Goal: Information Seeking & Learning: Find specific fact

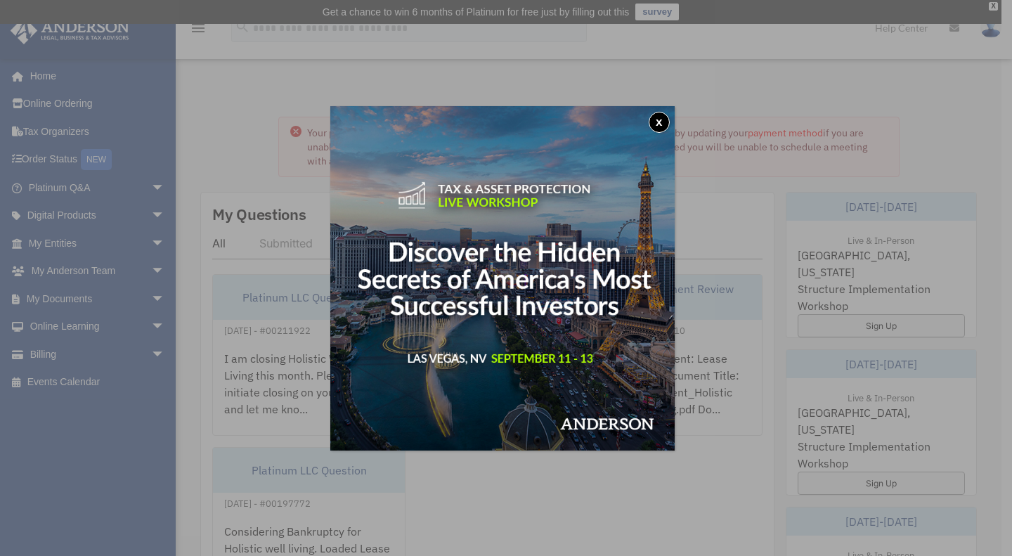
click at [661, 124] on button "x" at bounding box center [659, 122] width 21 height 21
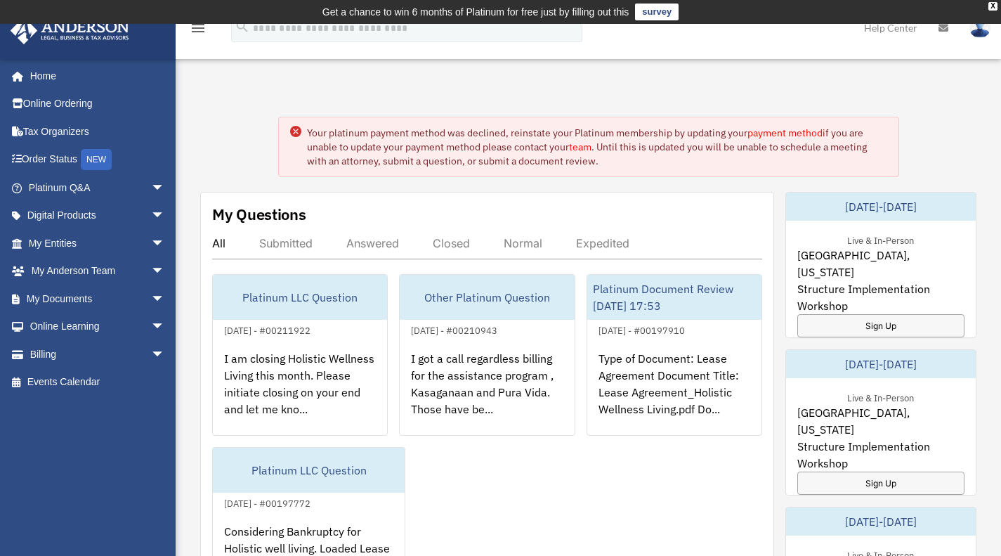
click at [151, 242] on span "arrow_drop_down" at bounding box center [165, 243] width 28 height 29
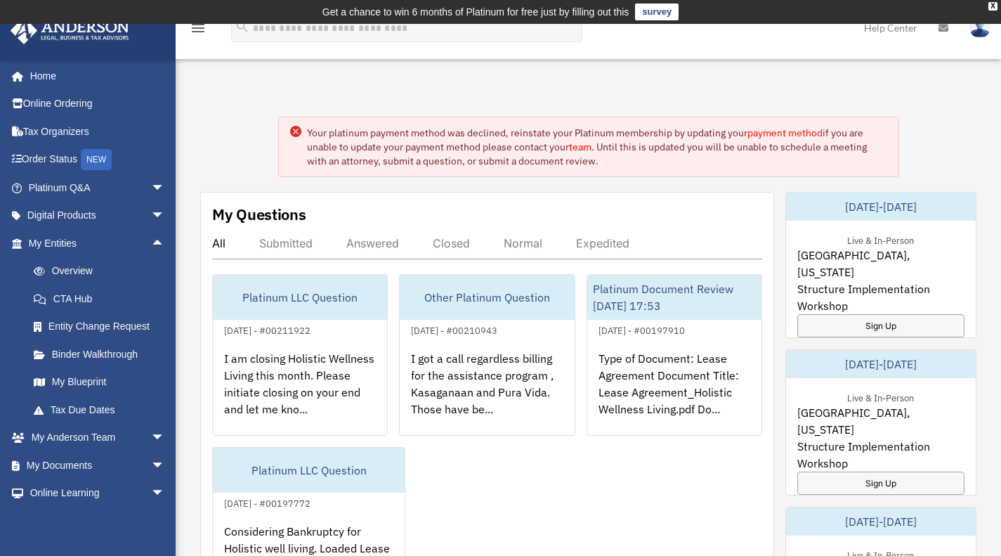
click at [64, 271] on link "Overview" at bounding box center [103, 271] width 167 height 28
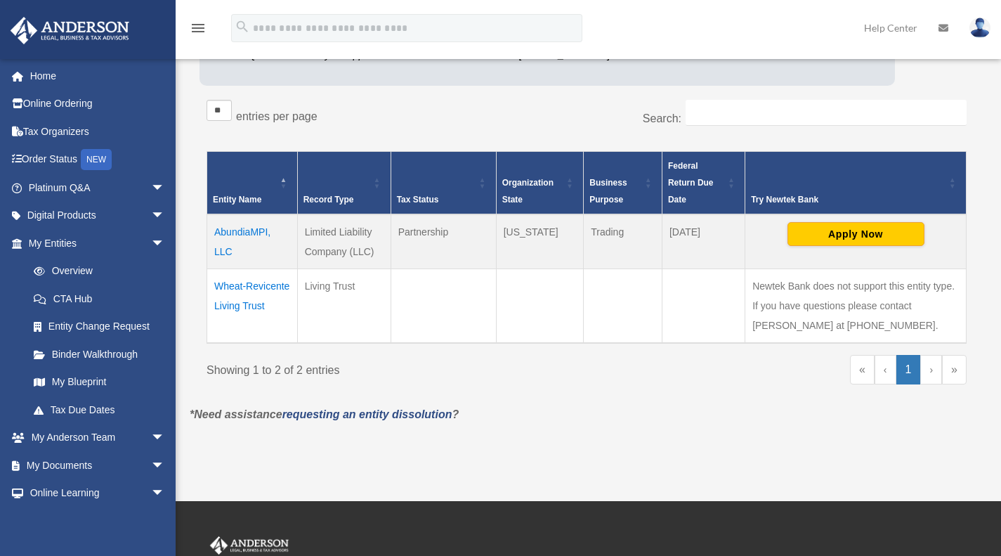
scroll to position [222, 0]
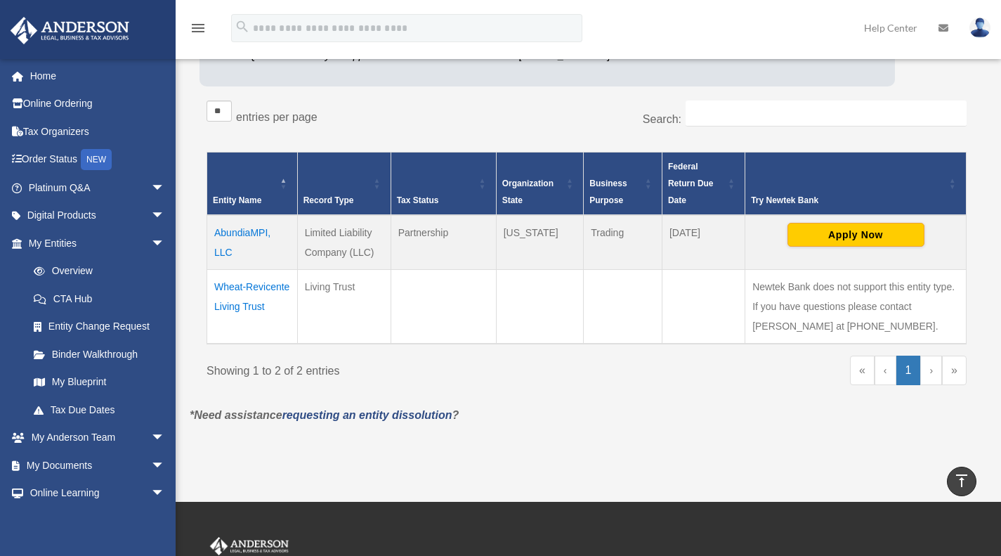
click at [233, 236] on td "AbundiaMPI, LLC" at bounding box center [252, 242] width 91 height 55
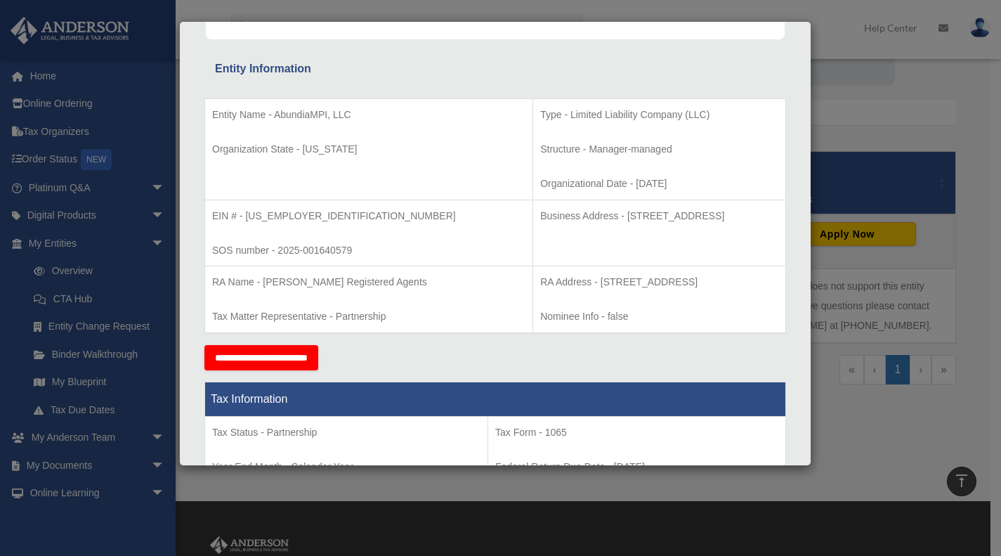
scroll to position [216, 0]
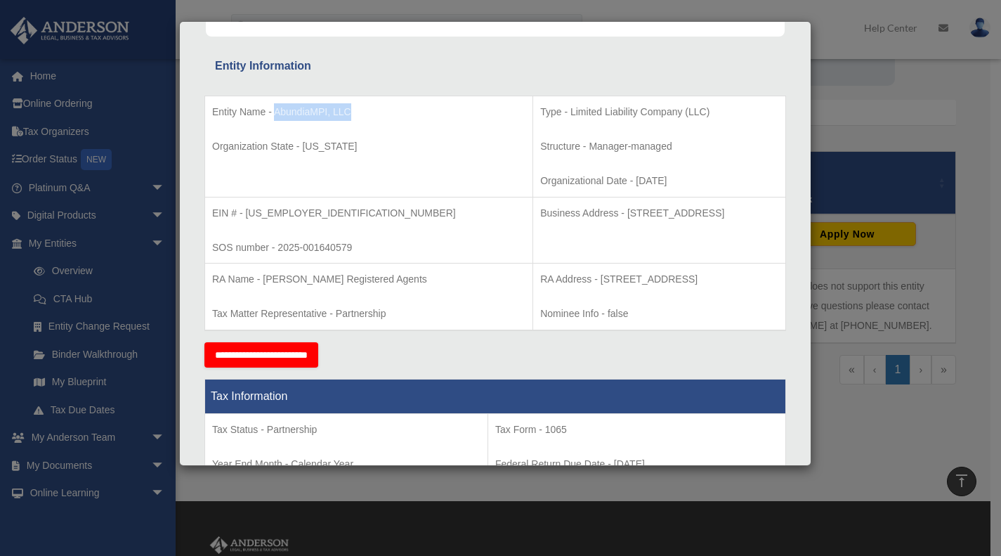
drag, startPoint x: 276, startPoint y: 110, endPoint x: 351, endPoint y: 110, distance: 75.2
click at [351, 110] on p "Entity Name - AbundiaMPI, LLC" at bounding box center [368, 112] width 313 height 18
copy p "AbundiaMPI, LLC"
drag, startPoint x: 245, startPoint y: 212, endPoint x: 298, endPoint y: 203, distance: 53.5
click at [298, 203] on td "EIN # - [US_EMPLOYER_IDENTIFICATION_NUMBER] SOS number - 2025-001640579" at bounding box center [369, 230] width 328 height 67
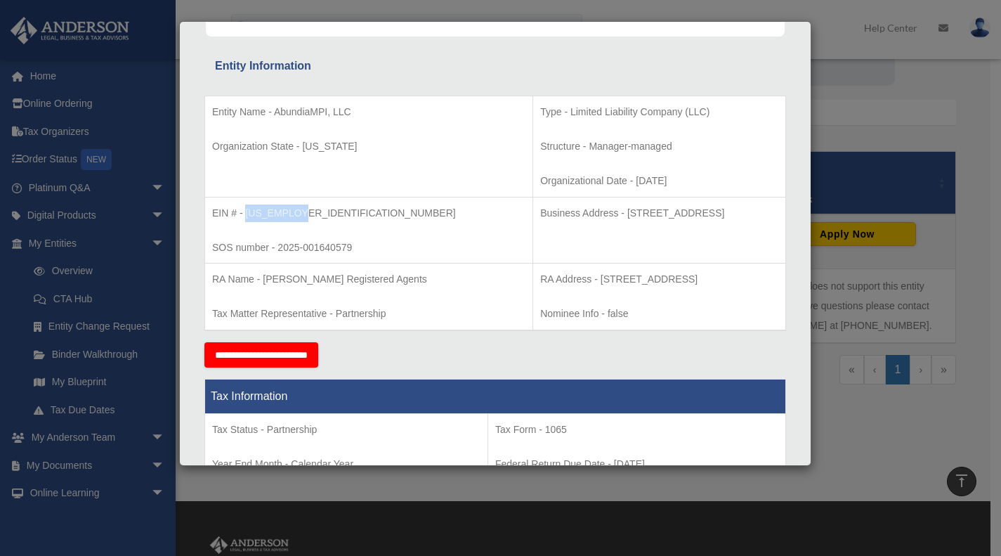
copy p "[US_EMPLOYER_IDENTIFICATION_NUMBER]"
drag, startPoint x: 524, startPoint y: 176, endPoint x: 576, endPoint y: 181, distance: 51.5
click at [576, 181] on p "Organizational Date - [DATE]" at bounding box center [659, 181] width 238 height 18
copy p "[DATE]"
click at [536, 233] on td "Business Address - [STREET_ADDRESS]" at bounding box center [659, 230] width 253 height 67
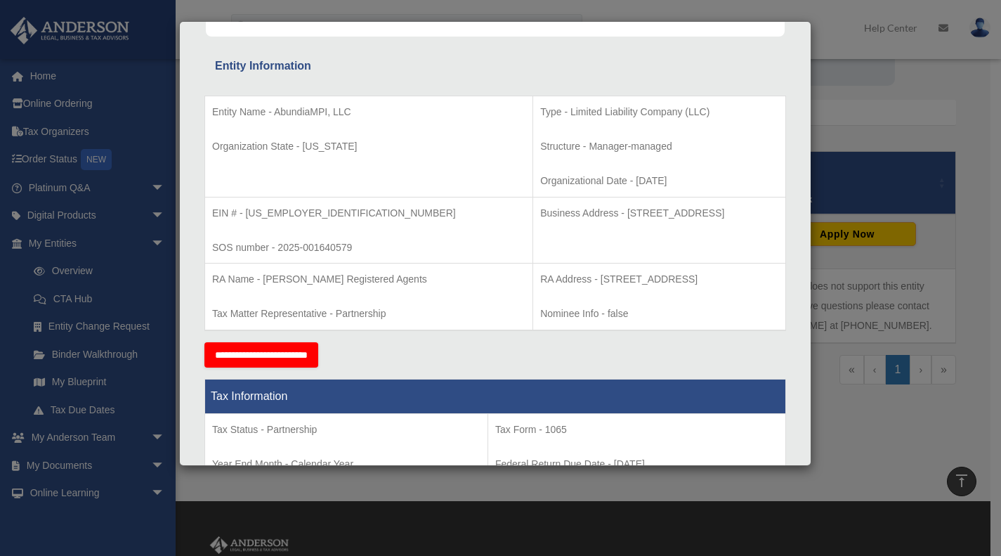
drag, startPoint x: 516, startPoint y: 217, endPoint x: 592, endPoint y: 210, distance: 76.2
click at [592, 210] on p "Business Address - 1718 Capitol Ave., Cheyenne, WY 82001" at bounding box center [659, 213] width 238 height 18
copy p "1718 Capitol Ave."
drag, startPoint x: 677, startPoint y: 278, endPoint x: 633, endPoint y: 279, distance: 43.6
click at [633, 279] on p "RA Address - 1716 Capitol Avenue, Suite 100, Cheyenne, WY 82001" at bounding box center [659, 280] width 238 height 18
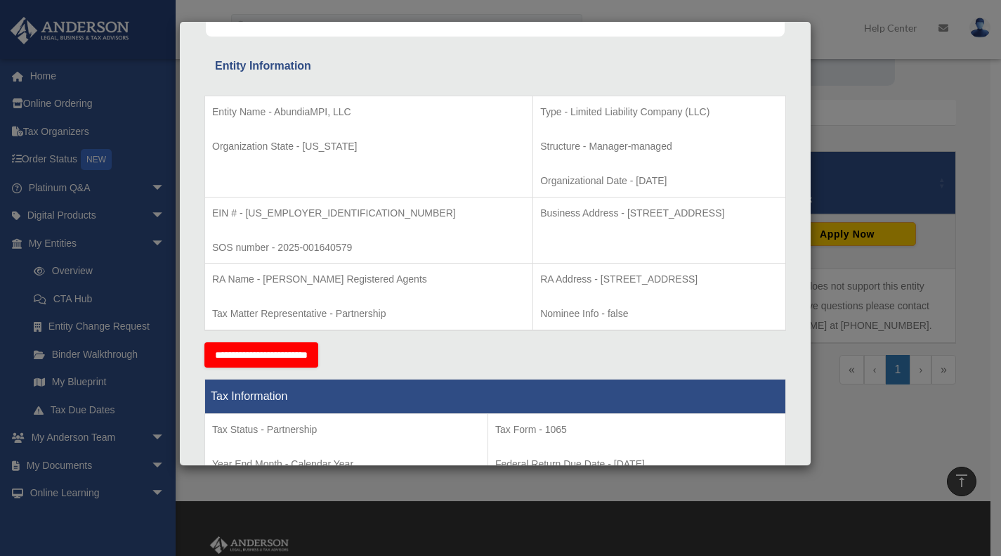
copy p "Cheyenne,"
click at [613, 236] on td "Business Address - 1718 Capitol Ave., Cheyenne, WY 82001" at bounding box center [659, 230] width 253 height 67
drag, startPoint x: 625, startPoint y: 278, endPoint x: 490, endPoint y: 277, distance: 134.9
click at [540, 277] on p "RA Address - 1716 Capitol Avenue, Suite 100, Cheyenne, WY 82001" at bounding box center [659, 280] width 238 height 18
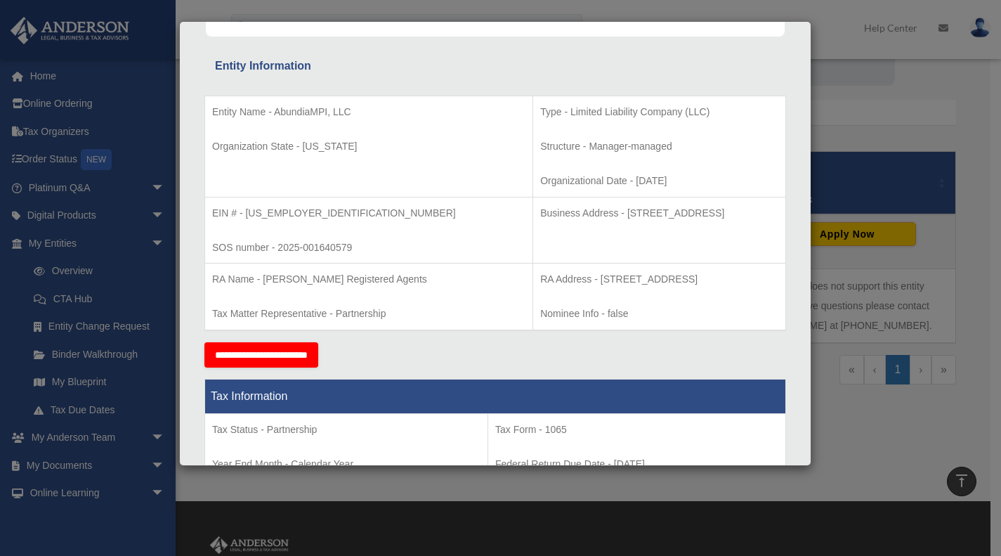
copy p "1716 Capitol Avenue, Suite 100"
click at [695, 347] on div "**********" at bounding box center [495, 354] width 582 height 25
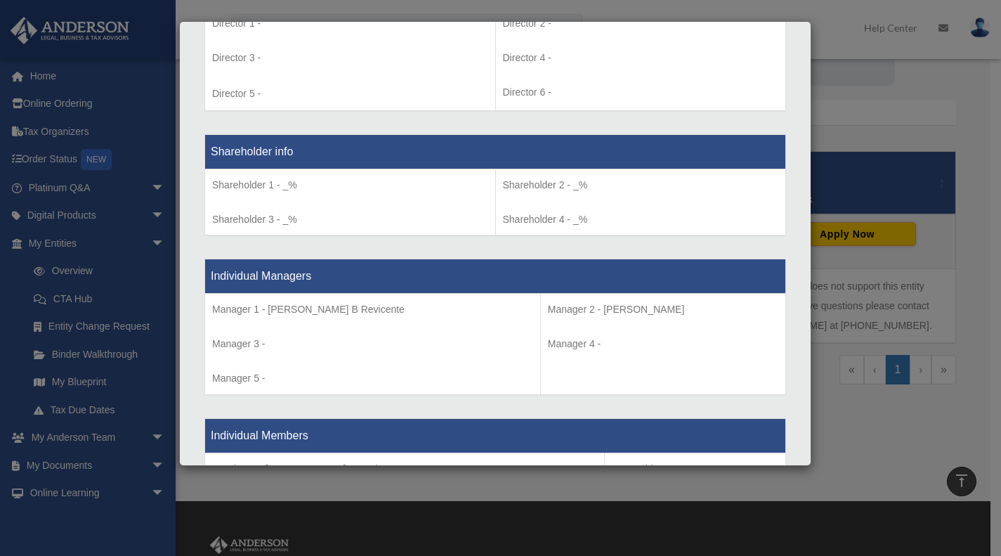
scroll to position [1066, 0]
